Goal: Information Seeking & Learning: Compare options

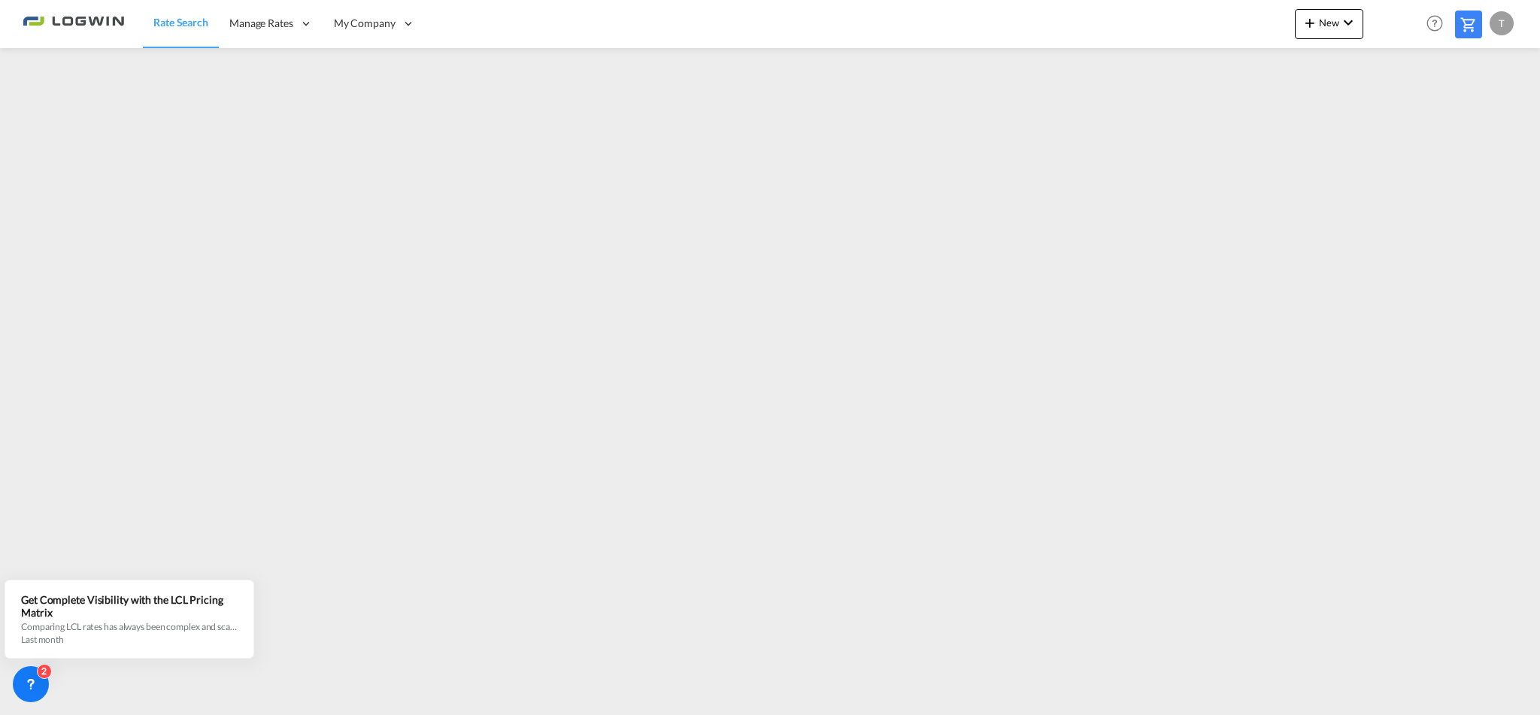
click at [190, 23] on span "Rate Search" at bounding box center [180, 22] width 55 height 13
